Goal: Information Seeking & Learning: Learn about a topic

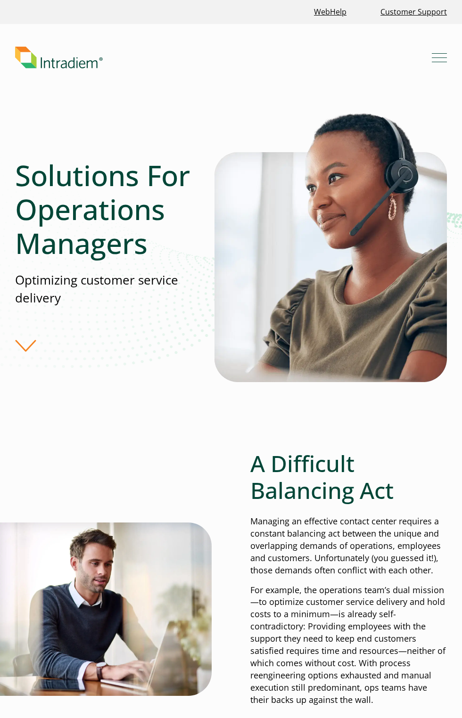
click at [172, 197] on h1 "Solutions For Operations Managers" at bounding box center [105, 209] width 180 height 102
click at [167, 501] on div "A Difficult Balancing Act Managing an effective contact center requires a const…" at bounding box center [231, 611] width 432 height 322
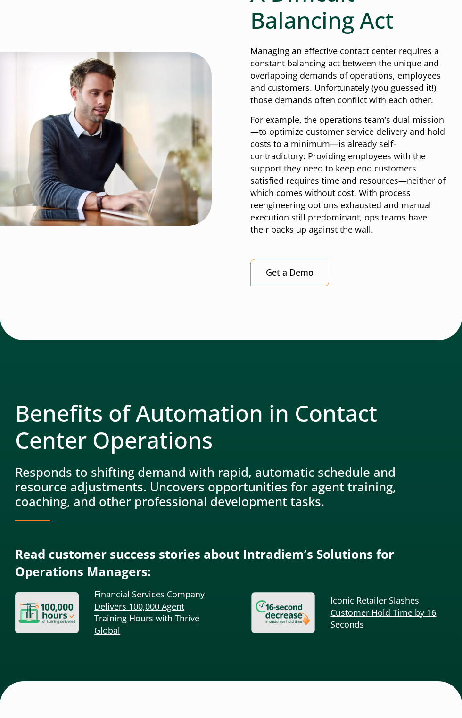
scroll to position [575, 0]
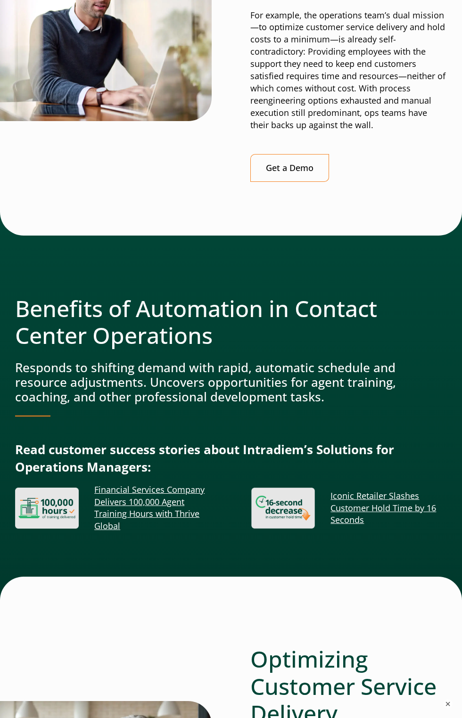
click at [206, 197] on div "A Difficult Balancing Act Managing an effective contact center requires a const…" at bounding box center [231, 36] width 432 height 322
click at [205, 184] on div "A Difficult Balancing Act Managing an effective contact center requires a const…" at bounding box center [231, 36] width 432 height 322
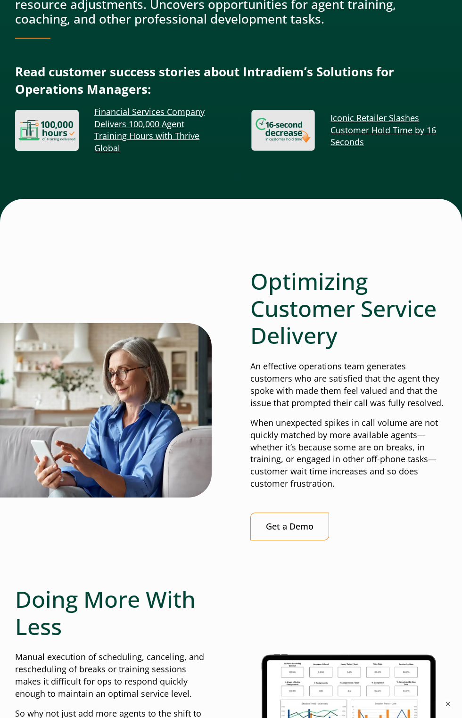
scroll to position [1050, 0]
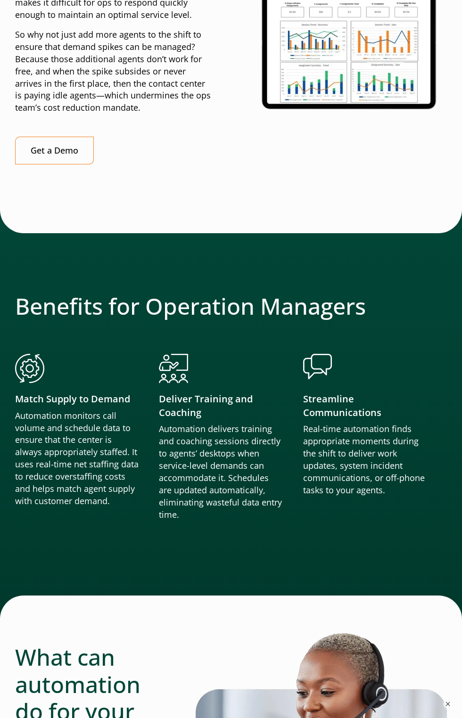
scroll to position [1750, 0]
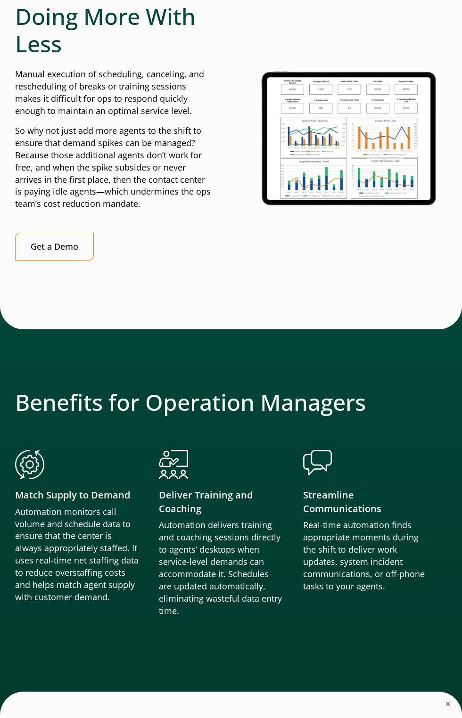
scroll to position [1460, 0]
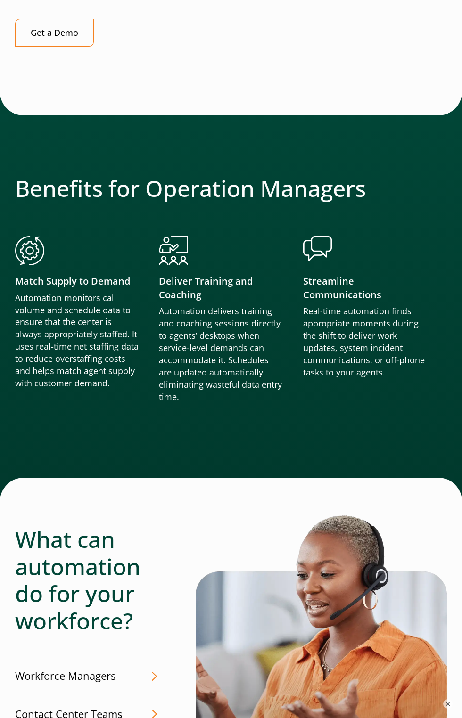
scroll to position [1834, 0]
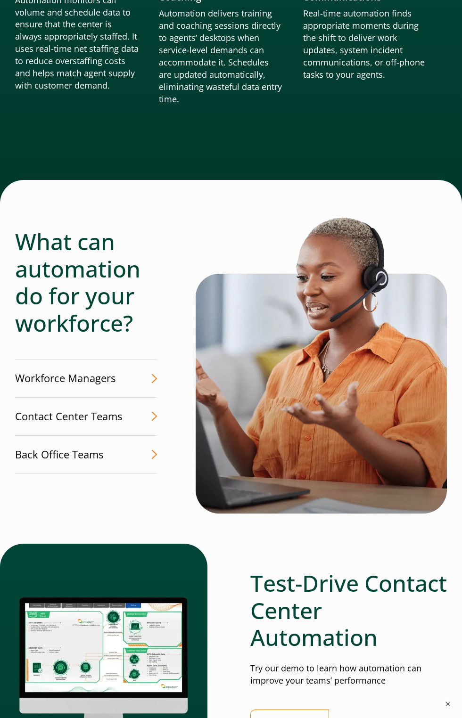
scroll to position [2120, 0]
